Goal: Task Accomplishment & Management: Use online tool/utility

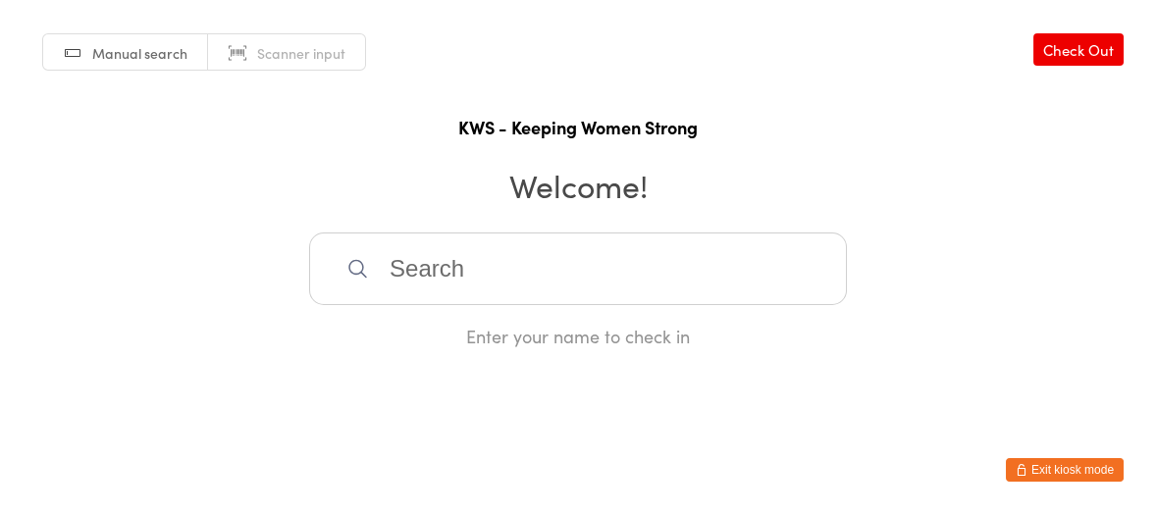
drag, startPoint x: 0, startPoint y: 0, endPoint x: 373, endPoint y: 133, distance: 396.2
click at [371, 133] on h1 "KWS - Keeping Women Strong" at bounding box center [578, 127] width 1117 height 25
click at [416, 256] on input "search" at bounding box center [578, 269] width 538 height 73
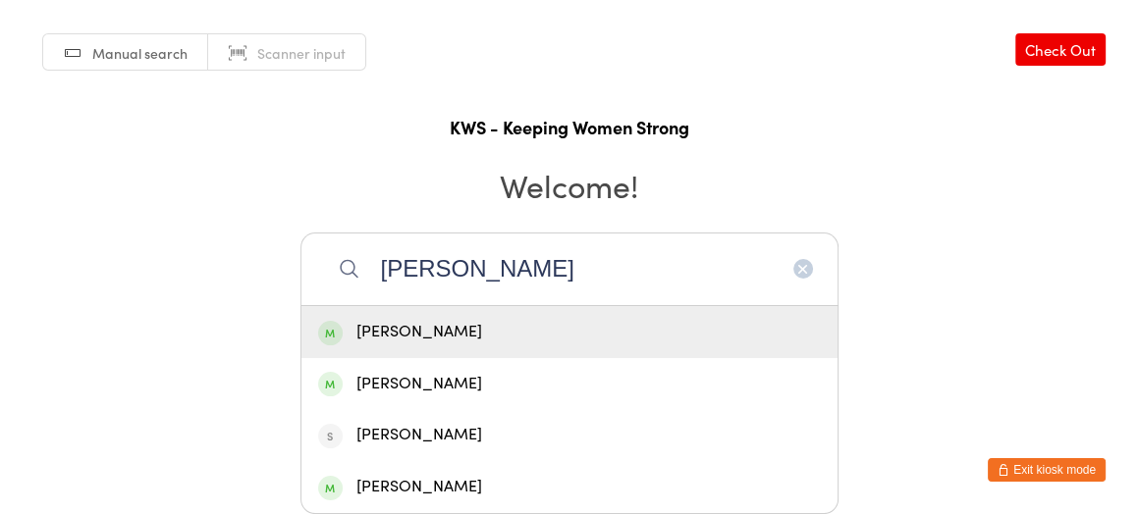
type input "[PERSON_NAME]"
click at [470, 335] on div "[PERSON_NAME]" at bounding box center [569, 332] width 503 height 27
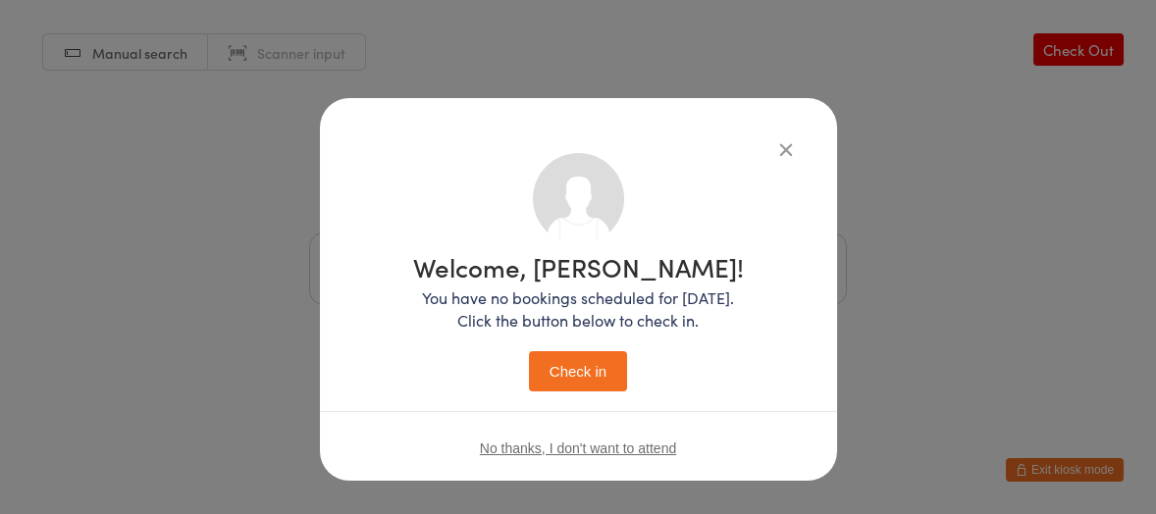
click at [562, 371] on button "Check in" at bounding box center [578, 371] width 98 height 40
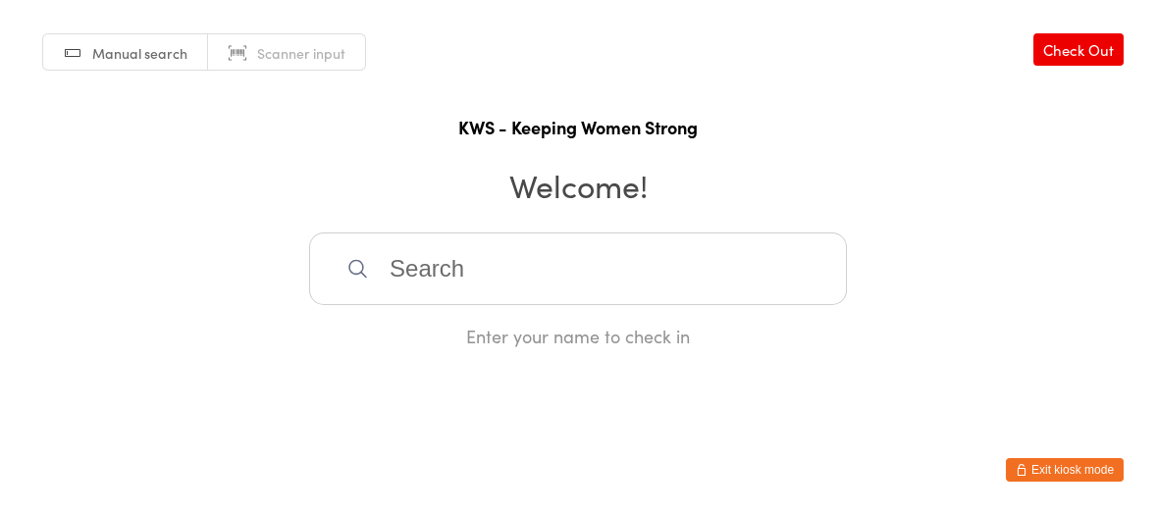
click at [565, 282] on input "search" at bounding box center [578, 269] width 538 height 73
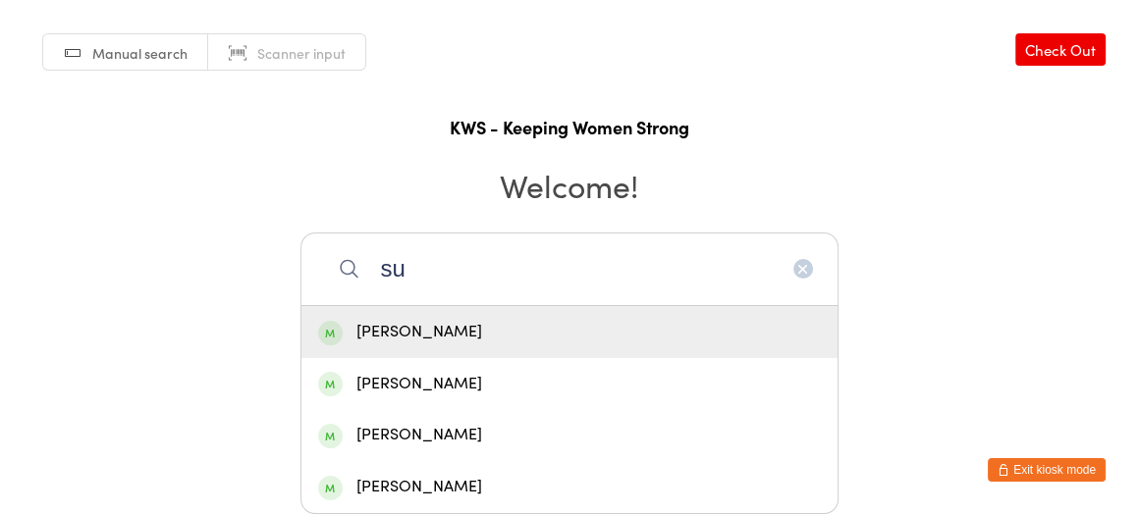
type input "su"
click at [373, 322] on div "[PERSON_NAME]" at bounding box center [569, 332] width 503 height 27
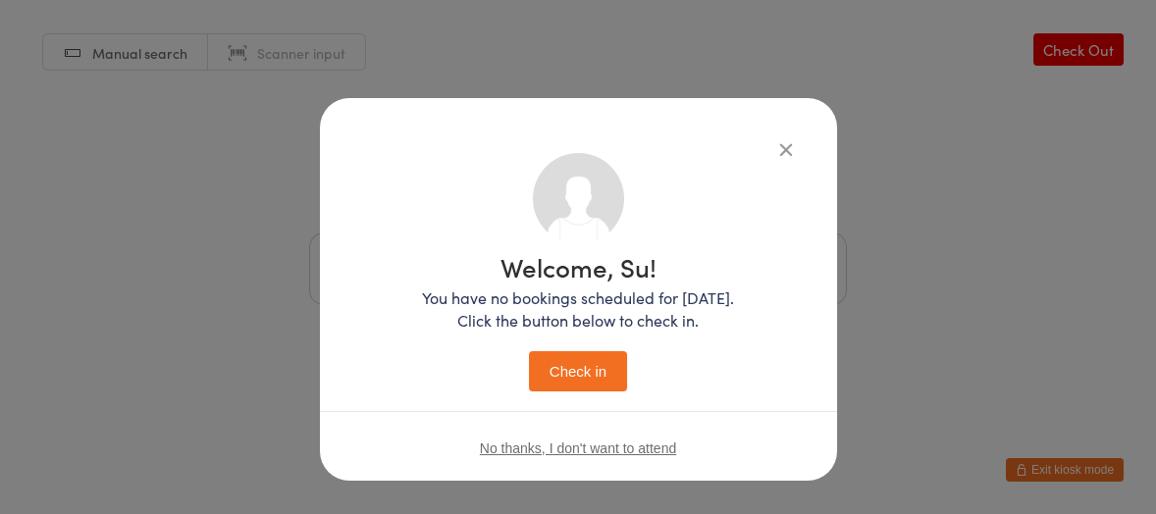
click at [552, 361] on button "Check in" at bounding box center [578, 371] width 98 height 40
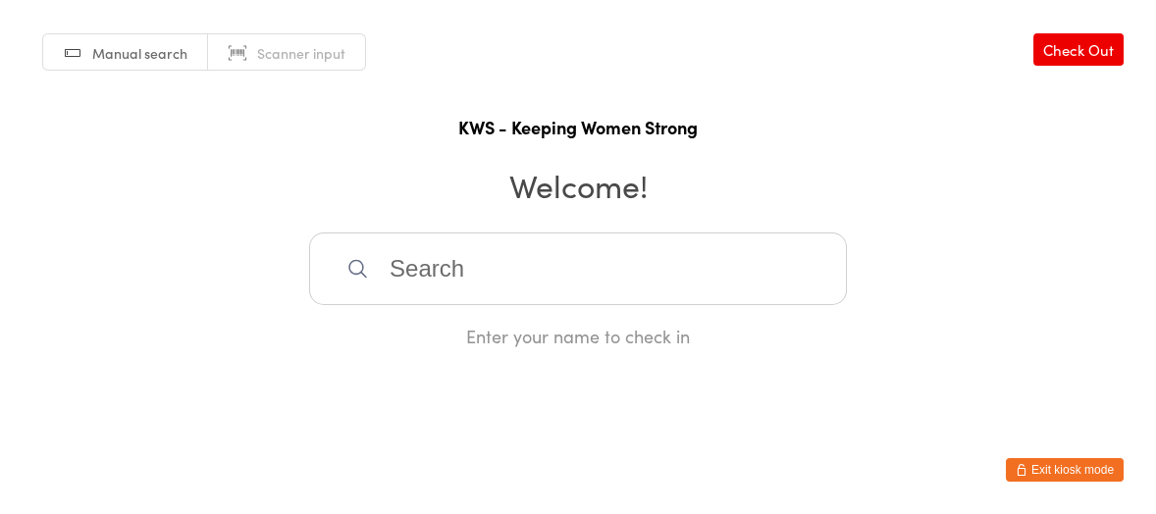
click at [407, 267] on input "search" at bounding box center [578, 269] width 538 height 73
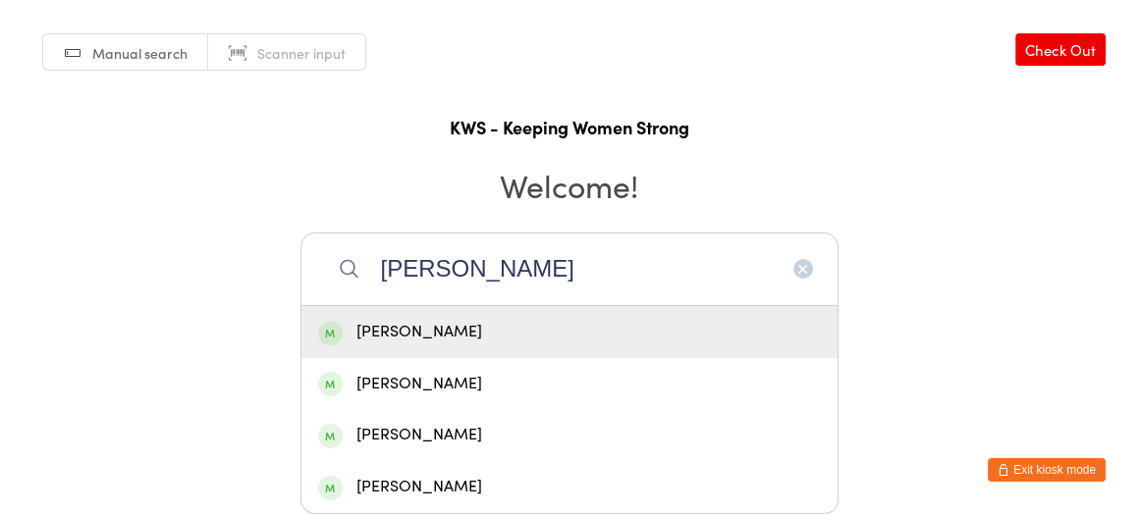
type input "[PERSON_NAME]"
click at [425, 328] on div "[PERSON_NAME]" at bounding box center [569, 332] width 503 height 27
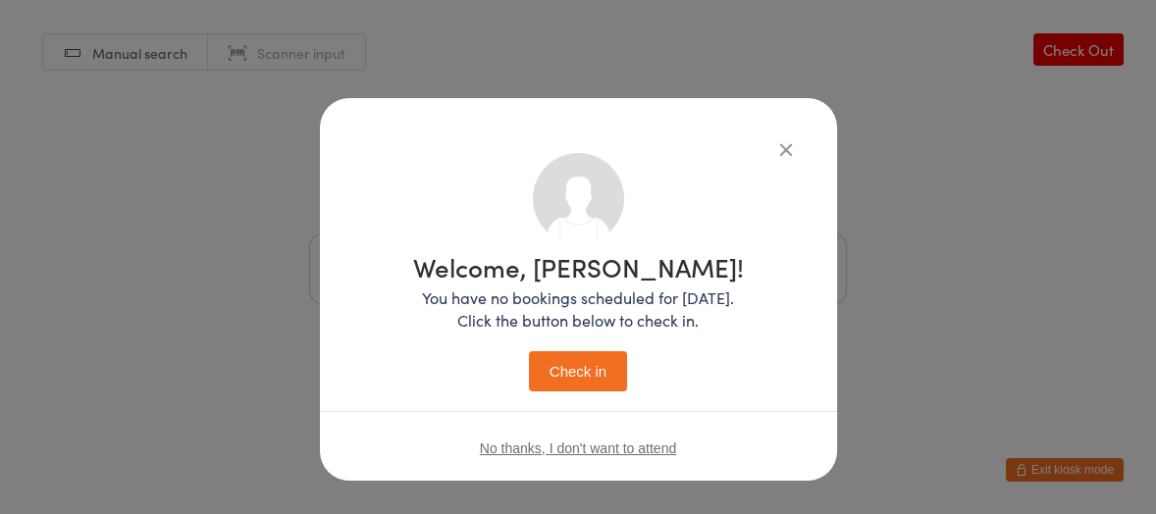
drag, startPoint x: 545, startPoint y: 361, endPoint x: 556, endPoint y: 362, distance: 10.8
click at [556, 362] on button "Check in" at bounding box center [578, 371] width 98 height 40
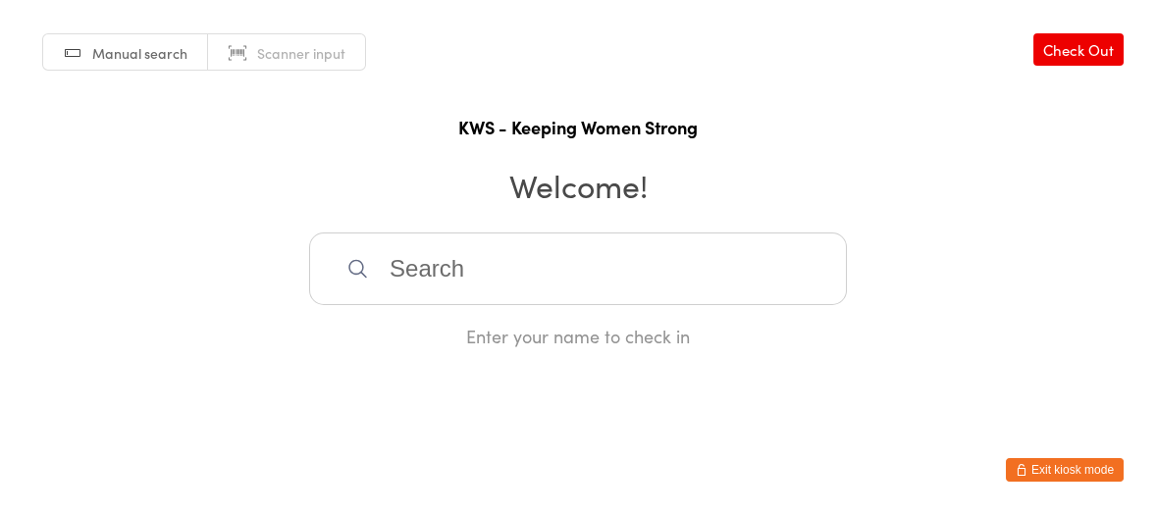
click at [517, 266] on input "search" at bounding box center [578, 269] width 538 height 73
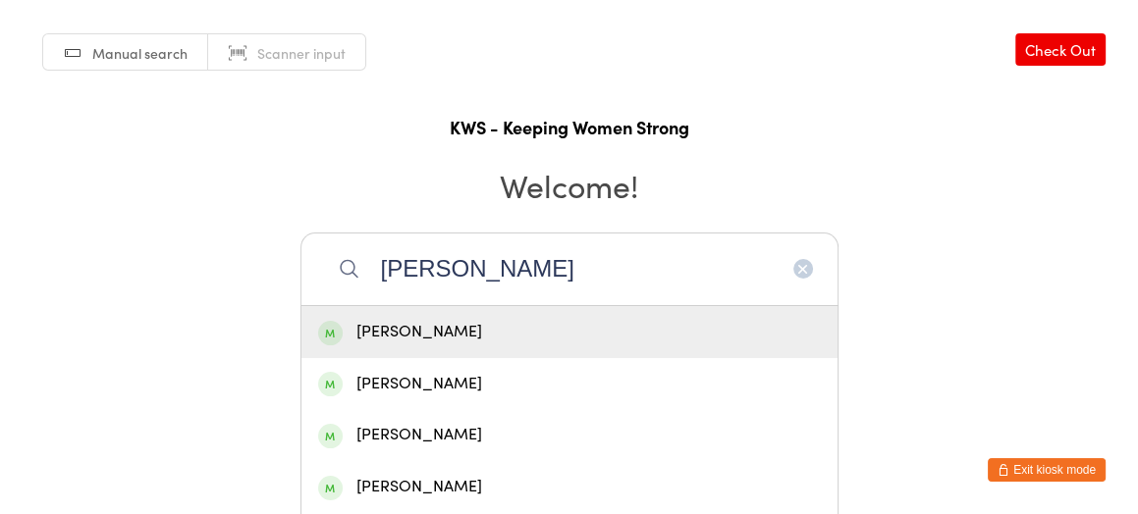
type input "[PERSON_NAME]"
click at [436, 316] on div "[PERSON_NAME]" at bounding box center [569, 332] width 536 height 52
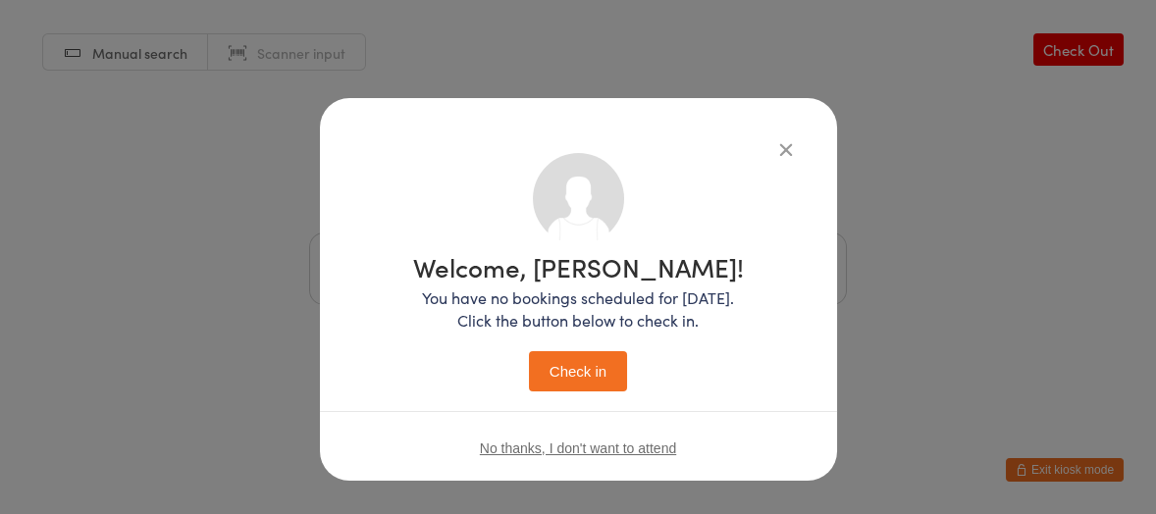
click at [585, 358] on button "Check in" at bounding box center [578, 371] width 98 height 40
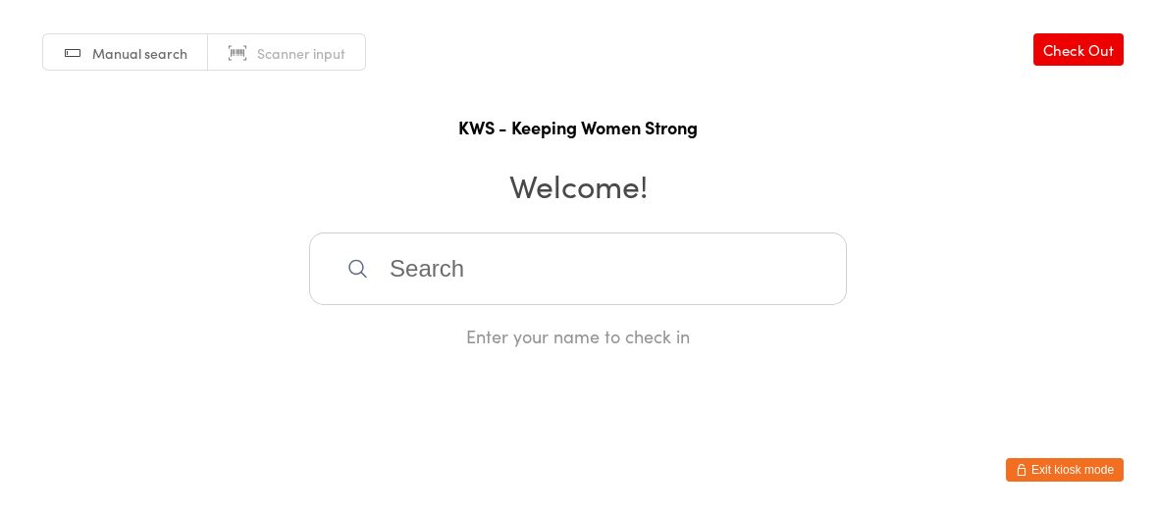
click at [388, 259] on input "search" at bounding box center [578, 269] width 538 height 73
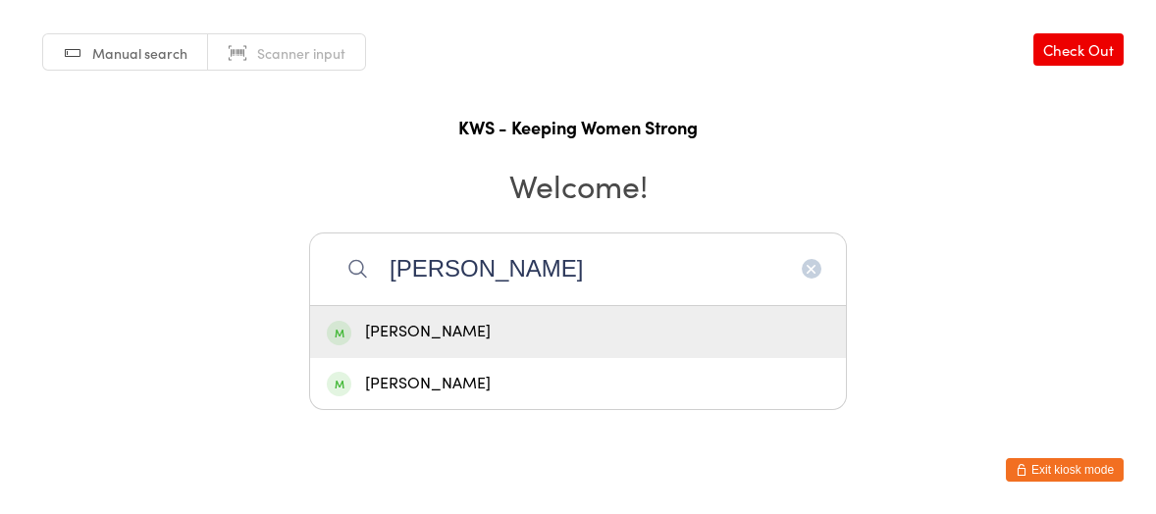
type input "[PERSON_NAME]"
click at [441, 332] on div "[PERSON_NAME]" at bounding box center [578, 332] width 503 height 27
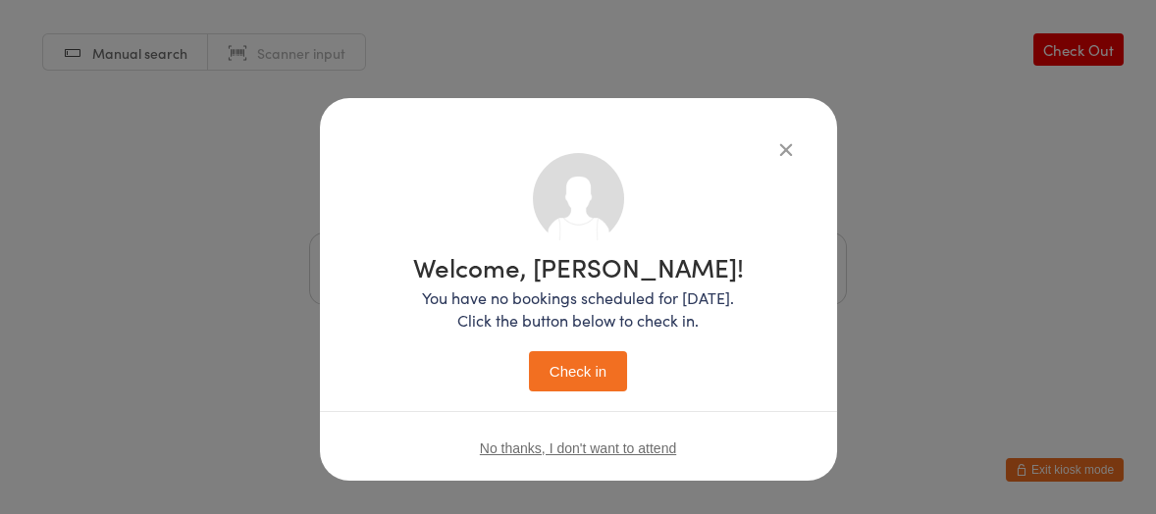
click at [585, 367] on button "Check in" at bounding box center [578, 371] width 98 height 40
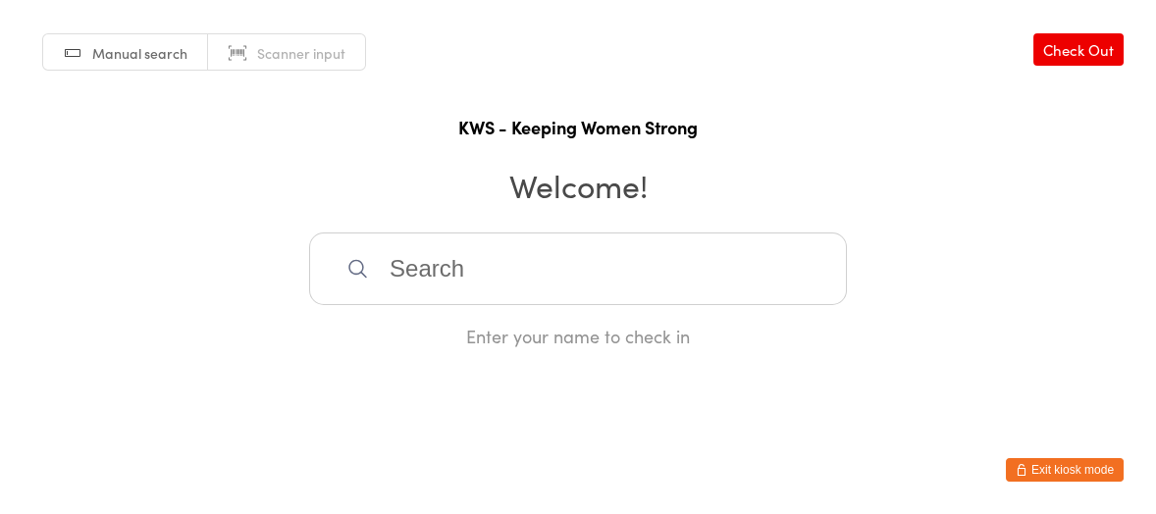
click at [615, 236] on input "search" at bounding box center [578, 269] width 538 height 73
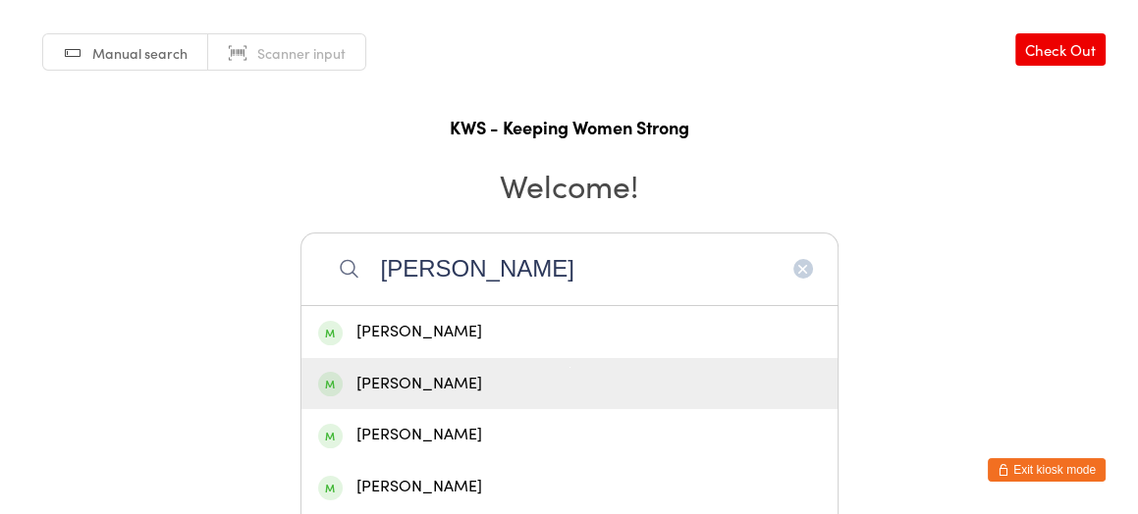
type input "[PERSON_NAME]"
click at [411, 390] on div "[PERSON_NAME]" at bounding box center [569, 384] width 503 height 27
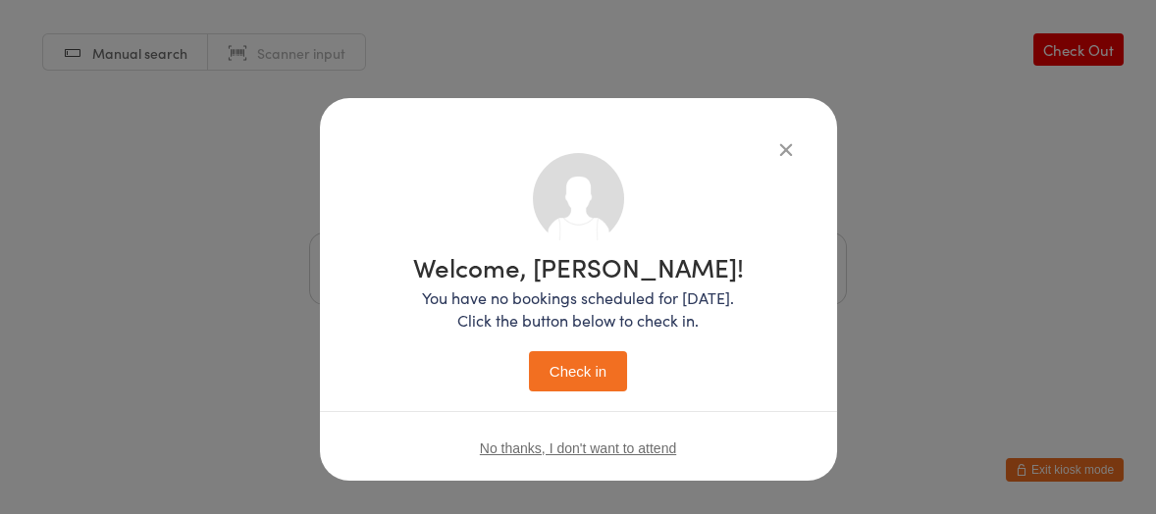
click at [591, 381] on button "Check in" at bounding box center [578, 371] width 98 height 40
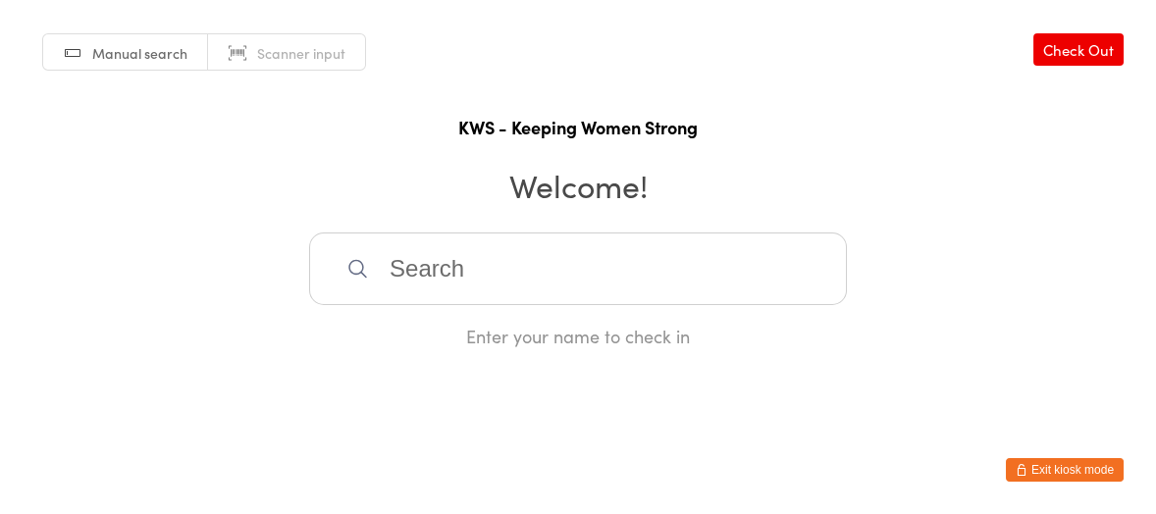
click at [602, 256] on input "search" at bounding box center [578, 269] width 538 height 73
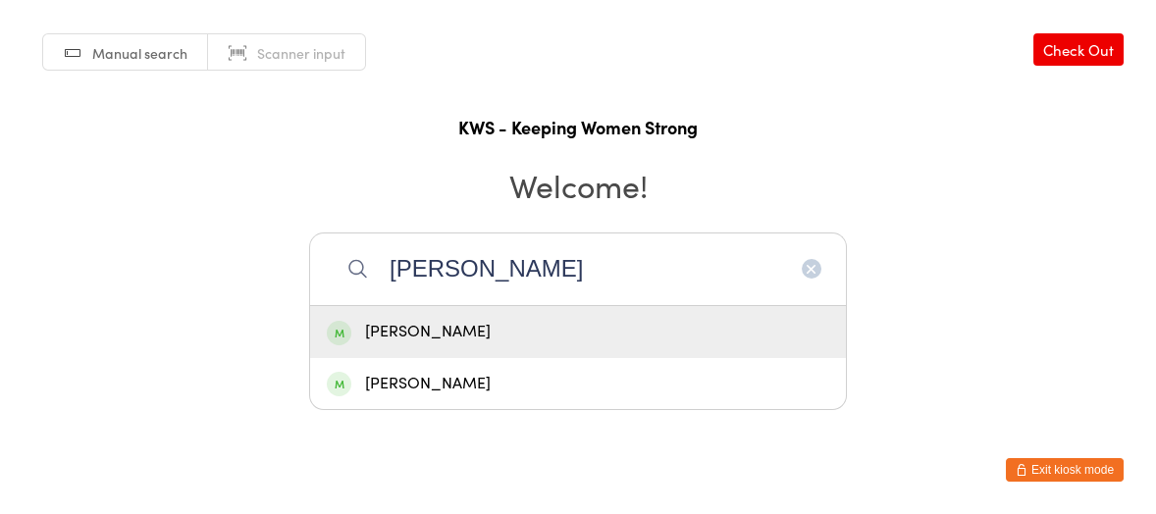
type input "[PERSON_NAME]"
click at [434, 326] on div "[PERSON_NAME]" at bounding box center [578, 332] width 503 height 27
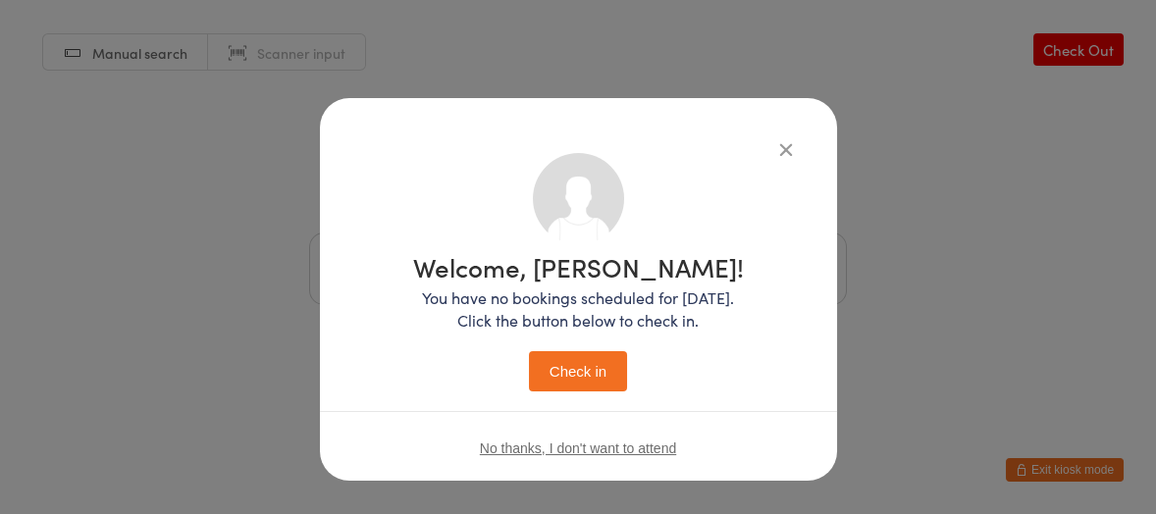
click at [580, 371] on button "Check in" at bounding box center [578, 371] width 98 height 40
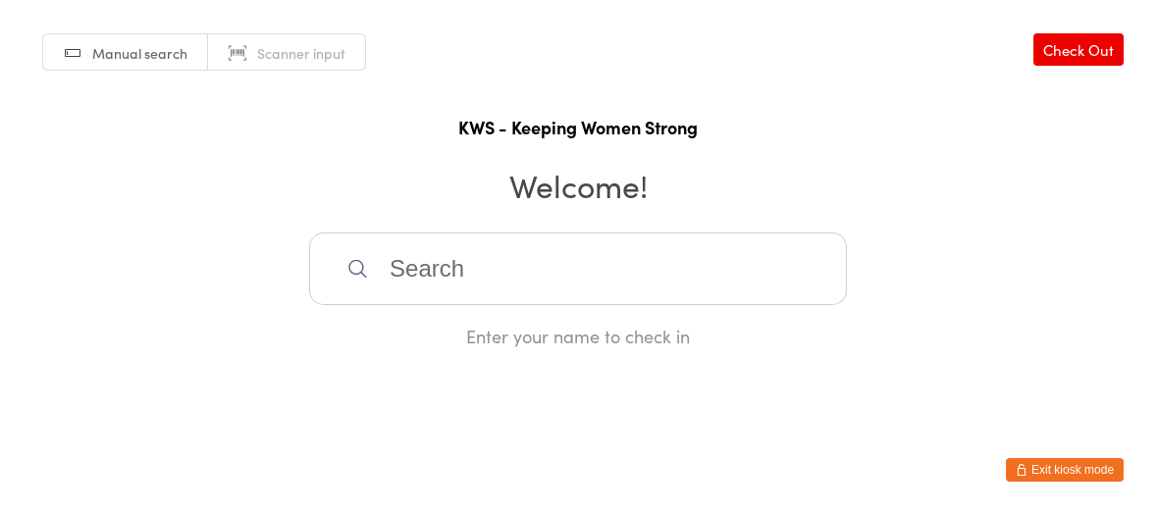
click at [528, 254] on input "search" at bounding box center [578, 269] width 538 height 73
type input "ei"
click at [411, 345] on div "[PERSON_NAME]" at bounding box center [578, 332] width 503 height 27
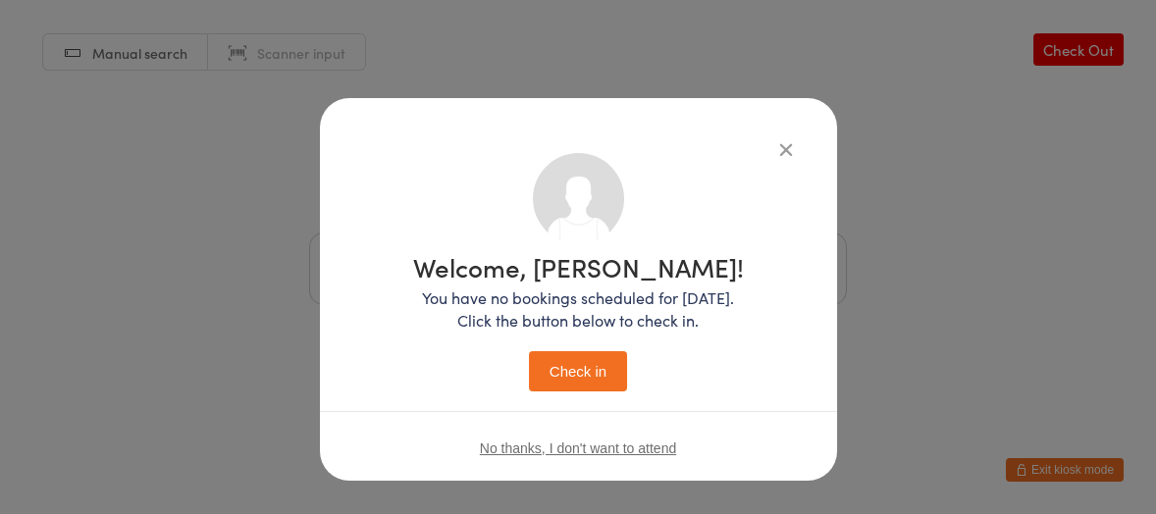
click at [559, 359] on button "Check in" at bounding box center [578, 371] width 98 height 40
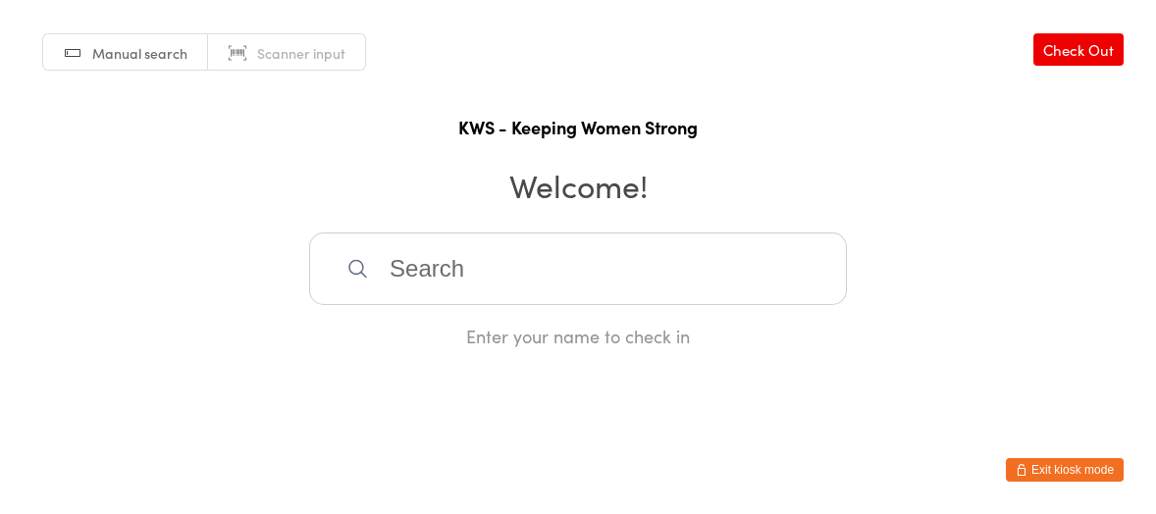
click at [488, 277] on input "search" at bounding box center [578, 269] width 538 height 73
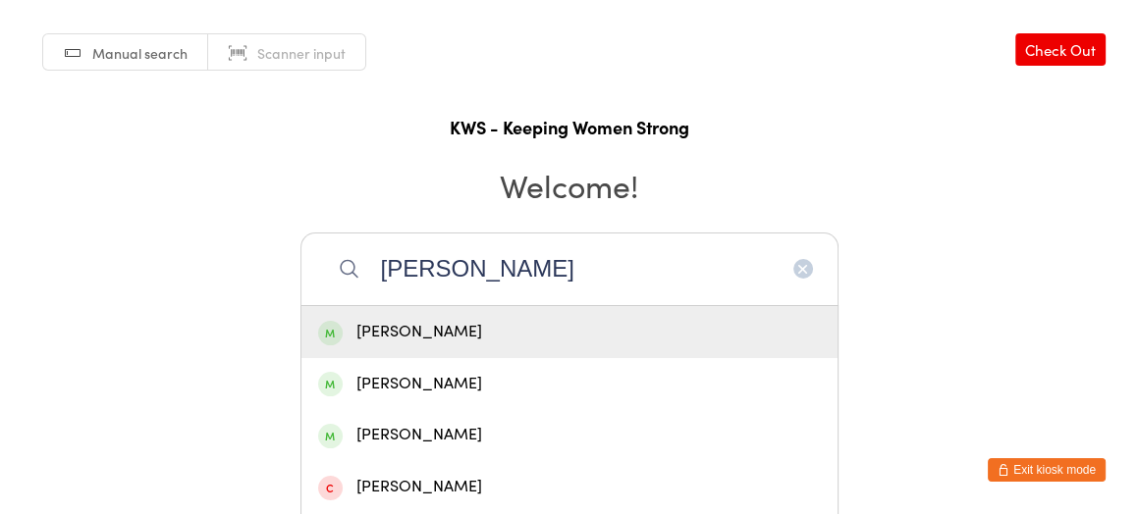
type input "[PERSON_NAME]"
click at [452, 329] on div "[PERSON_NAME]" at bounding box center [569, 332] width 503 height 27
